Goal: Information Seeking & Learning: Check status

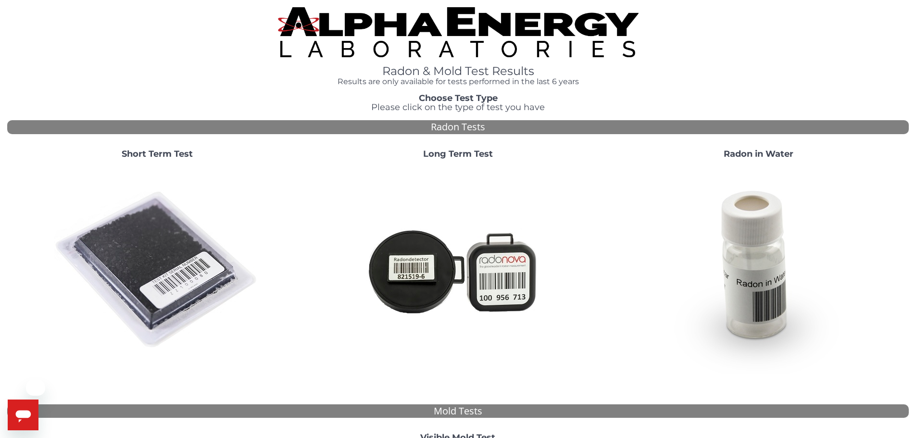
click at [173, 228] on img at bounding box center [157, 270] width 207 height 207
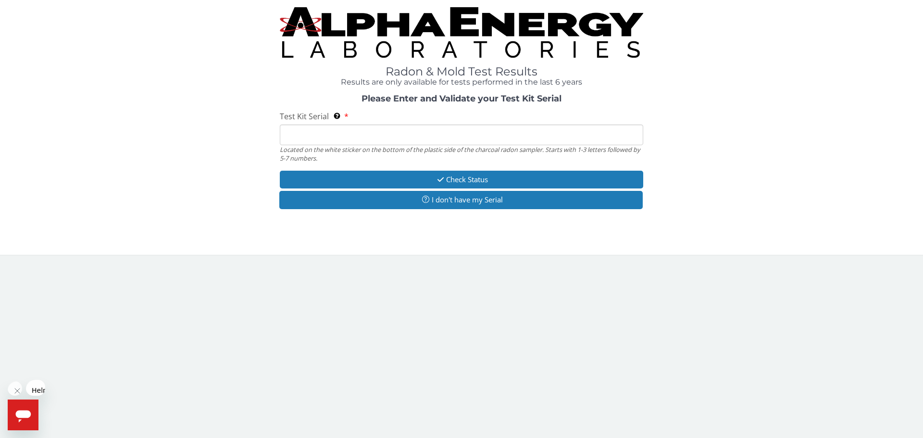
click at [317, 125] on input "Test Kit Serial Located on the white sticker on the bottom of the plastic side …" at bounding box center [461, 135] width 363 height 21
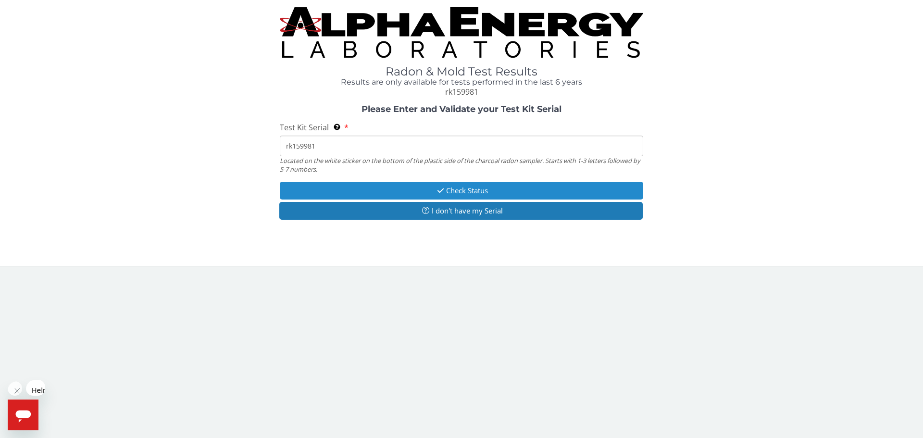
type input "rk159981"
click at [331, 182] on button "Check Status" at bounding box center [461, 191] width 363 height 18
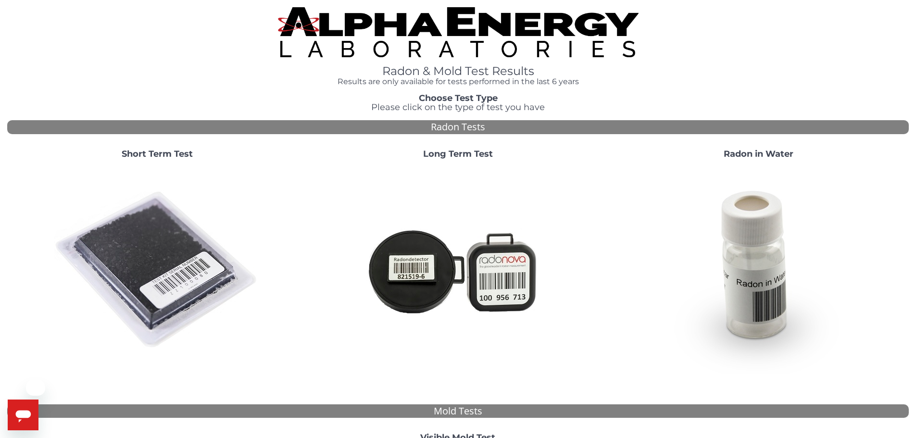
click at [88, 228] on img at bounding box center [157, 270] width 207 height 207
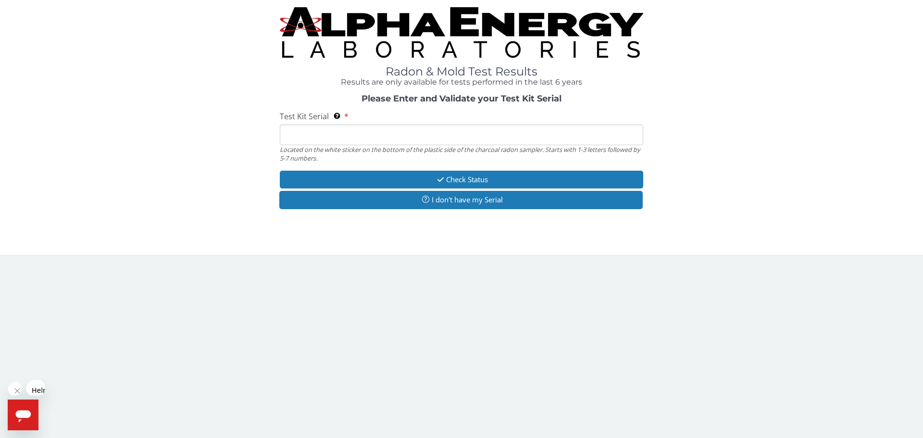
click at [330, 125] on input "Test Kit Serial Located on the white sticker on the bottom of the plastic side …" at bounding box center [461, 135] width 363 height 21
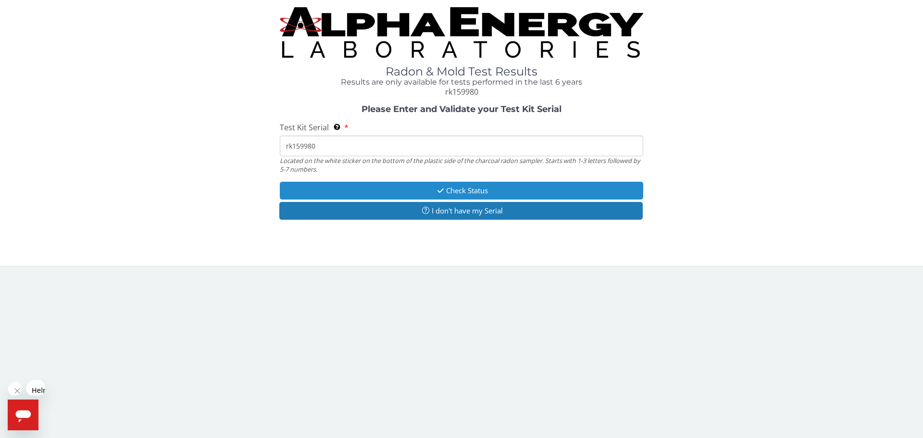
type input "rk159980"
click at [450, 182] on button "Check Status" at bounding box center [461, 191] width 363 height 18
